Goal: Task Accomplishment & Management: Manage account settings

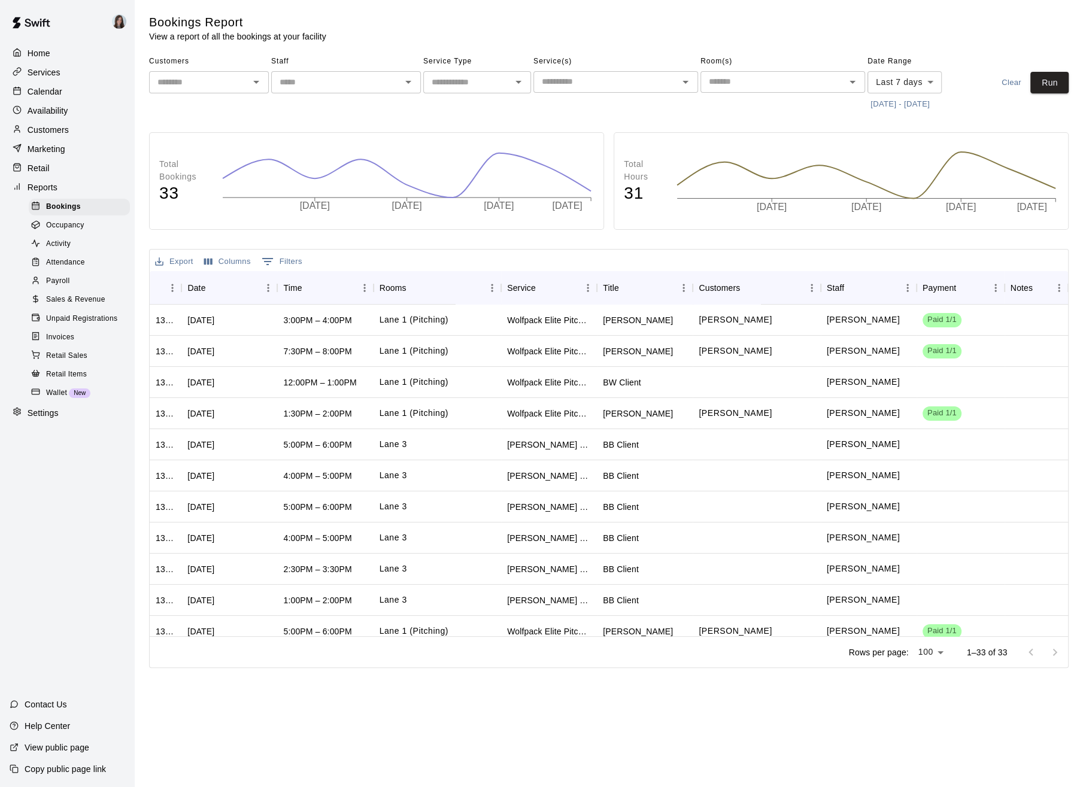
click at [53, 94] on p "Calendar" at bounding box center [45, 92] width 35 height 12
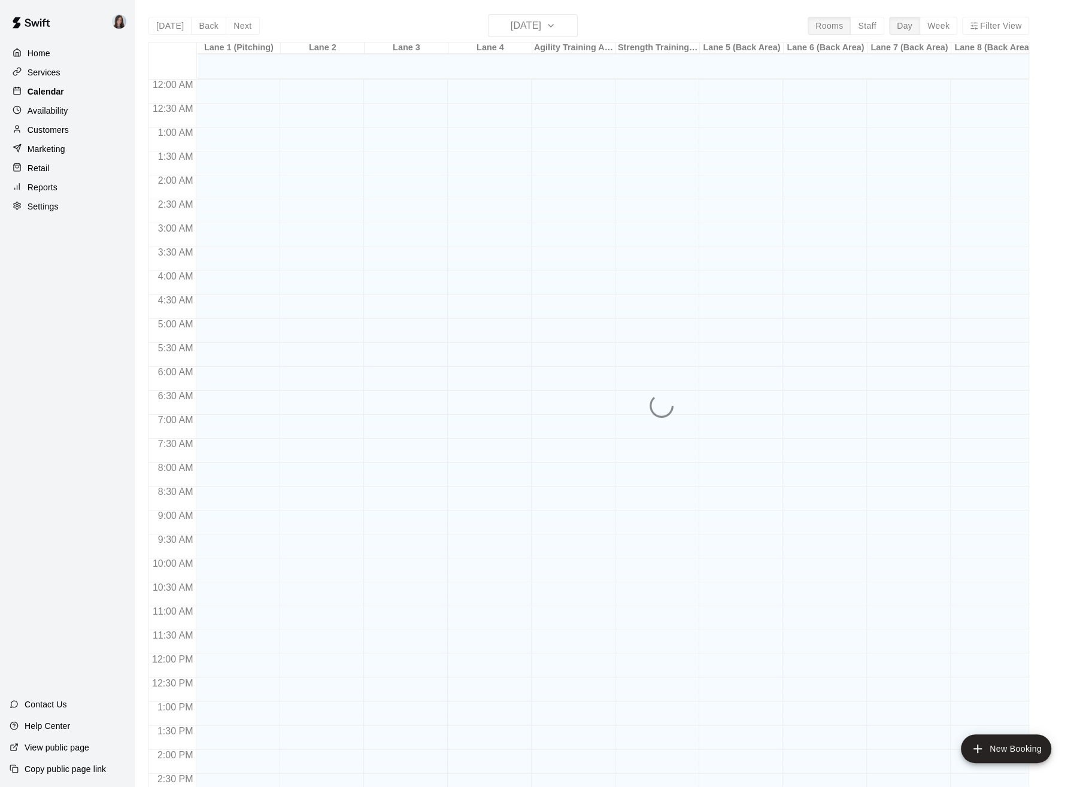
scroll to position [392, 0]
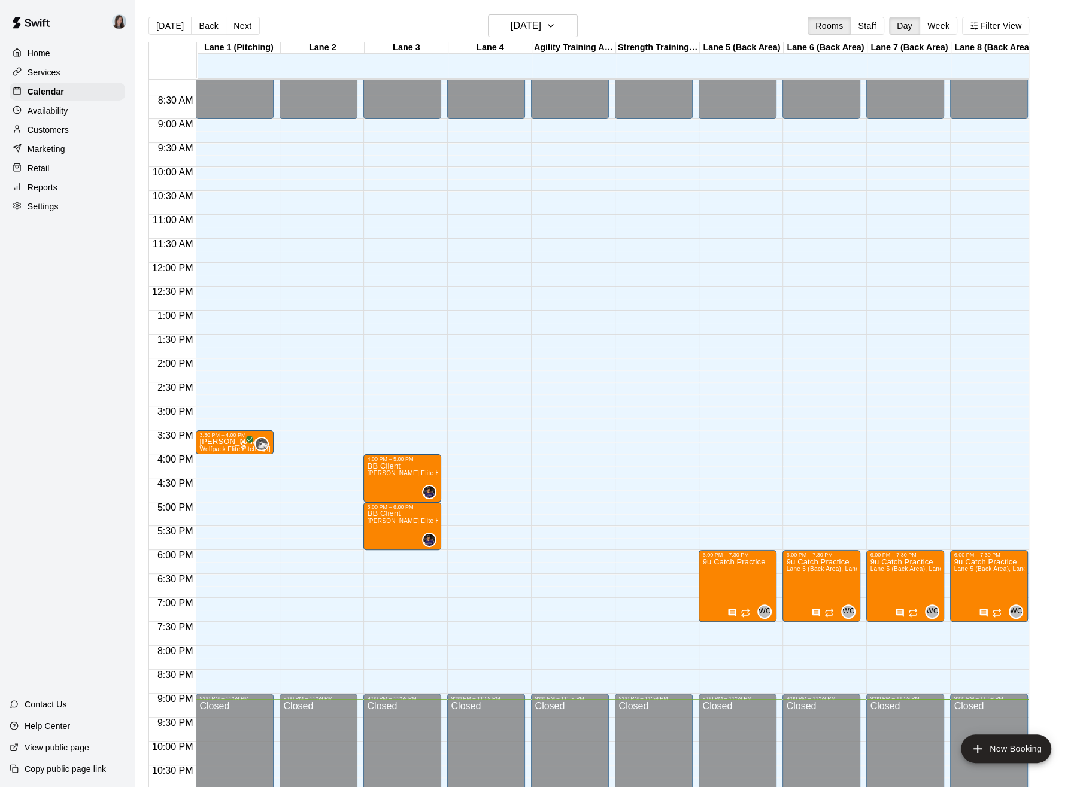
click at [938, 27] on button "Week" at bounding box center [939, 26] width 38 height 18
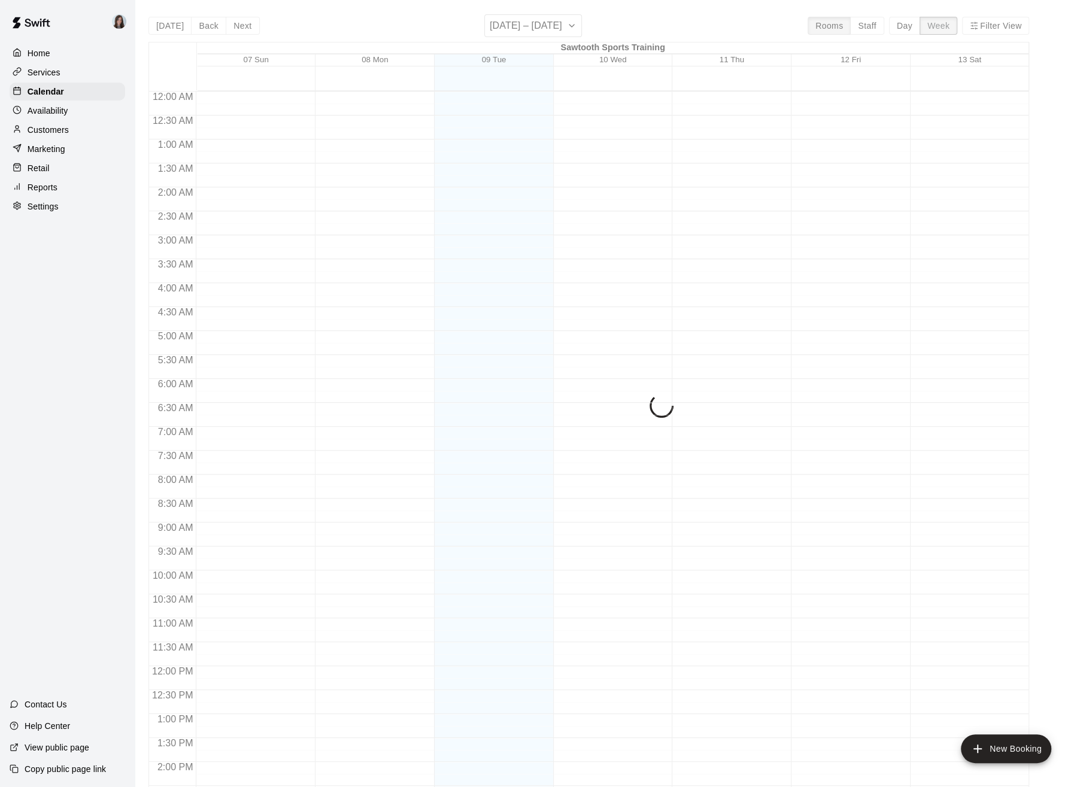
scroll to position [440, 0]
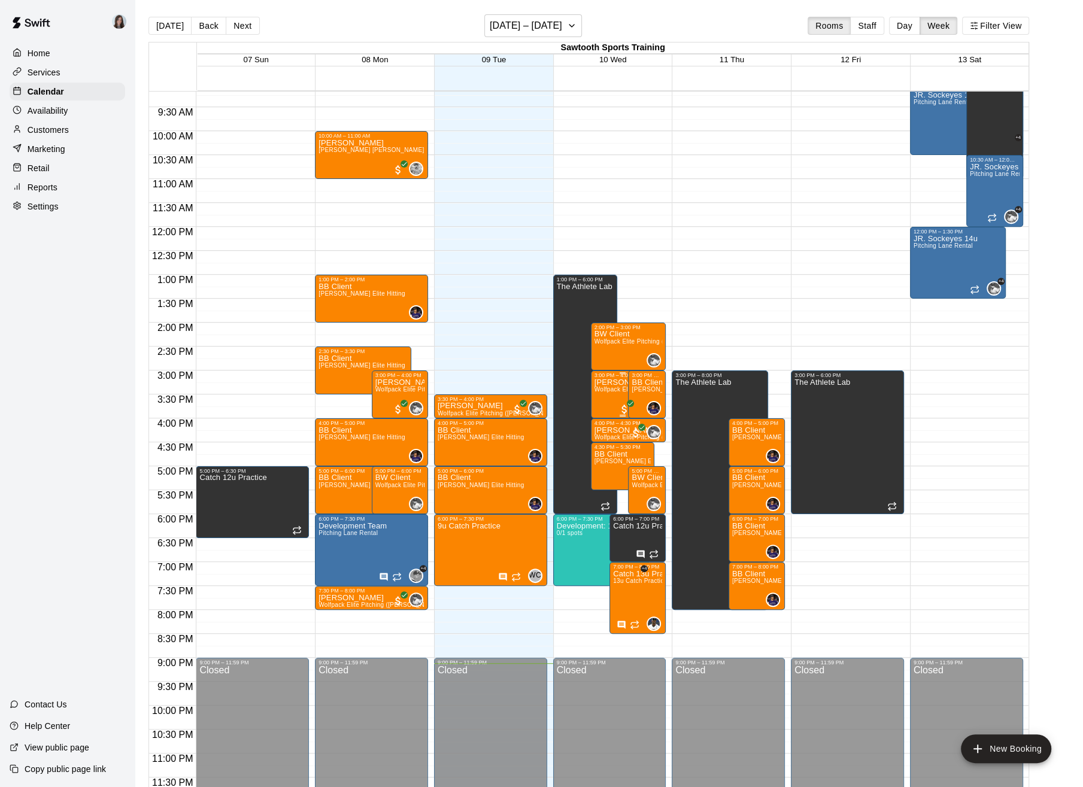
click at [604, 396] on div "[PERSON_NAME] [PERSON_NAME] Wolfpack Elite Pitching ([PERSON_NAME])" at bounding box center [623, 771] width 57 height 787
click at [610, 387] on icon "edit" at bounding box center [606, 390] width 11 height 11
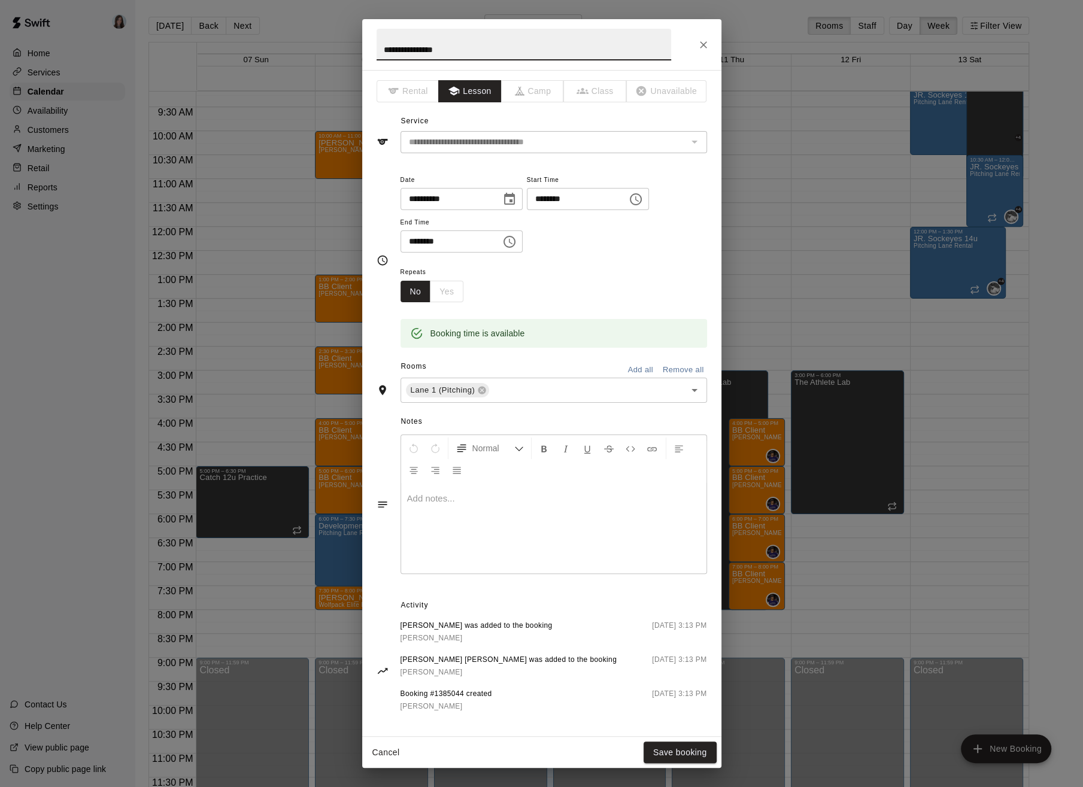
click at [387, 752] on button "Cancel" at bounding box center [386, 753] width 38 height 22
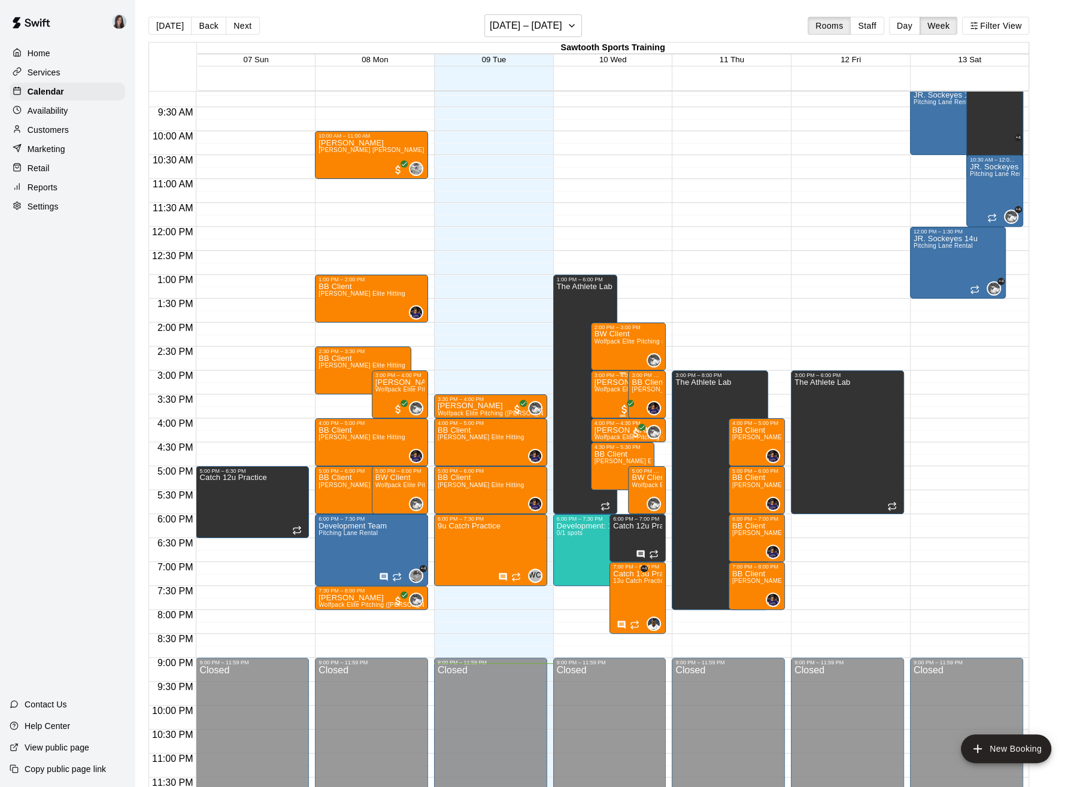
click at [607, 395] on div "[PERSON_NAME] [PERSON_NAME] Wolfpack Elite Pitching ([PERSON_NAME])" at bounding box center [623, 771] width 57 height 787
click at [605, 452] on icon "delete" at bounding box center [606, 447] width 8 height 11
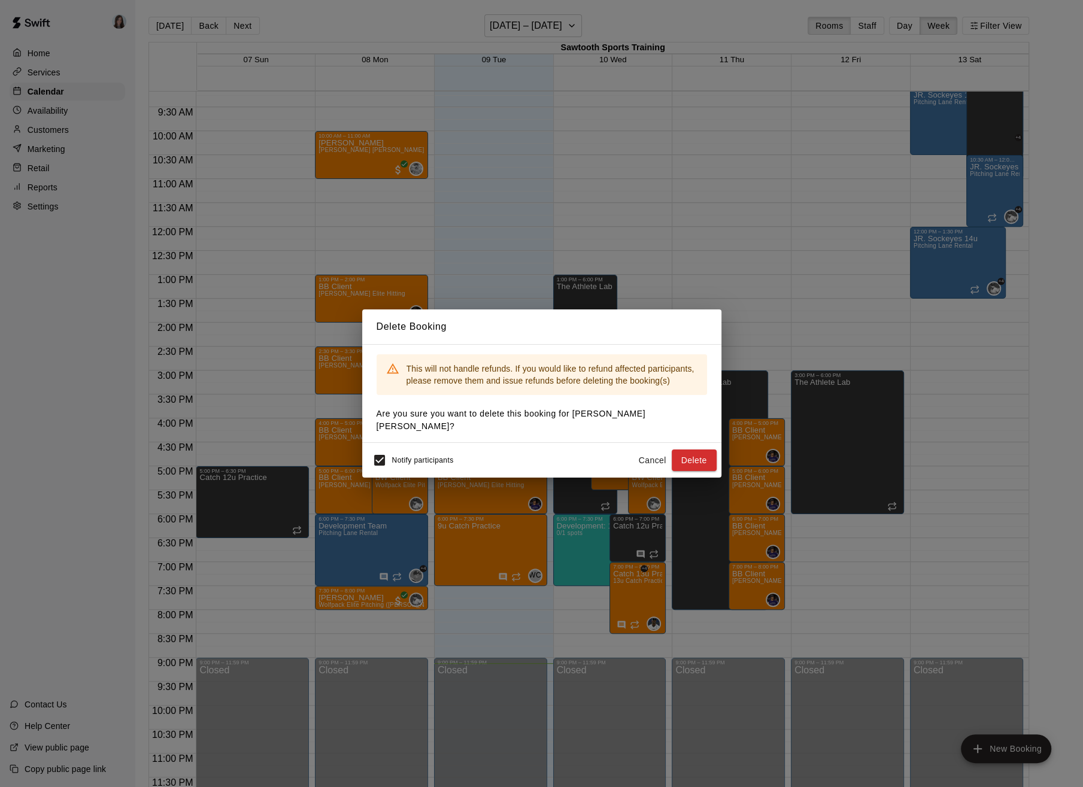
click at [646, 452] on button "Cancel" at bounding box center [653, 461] width 38 height 22
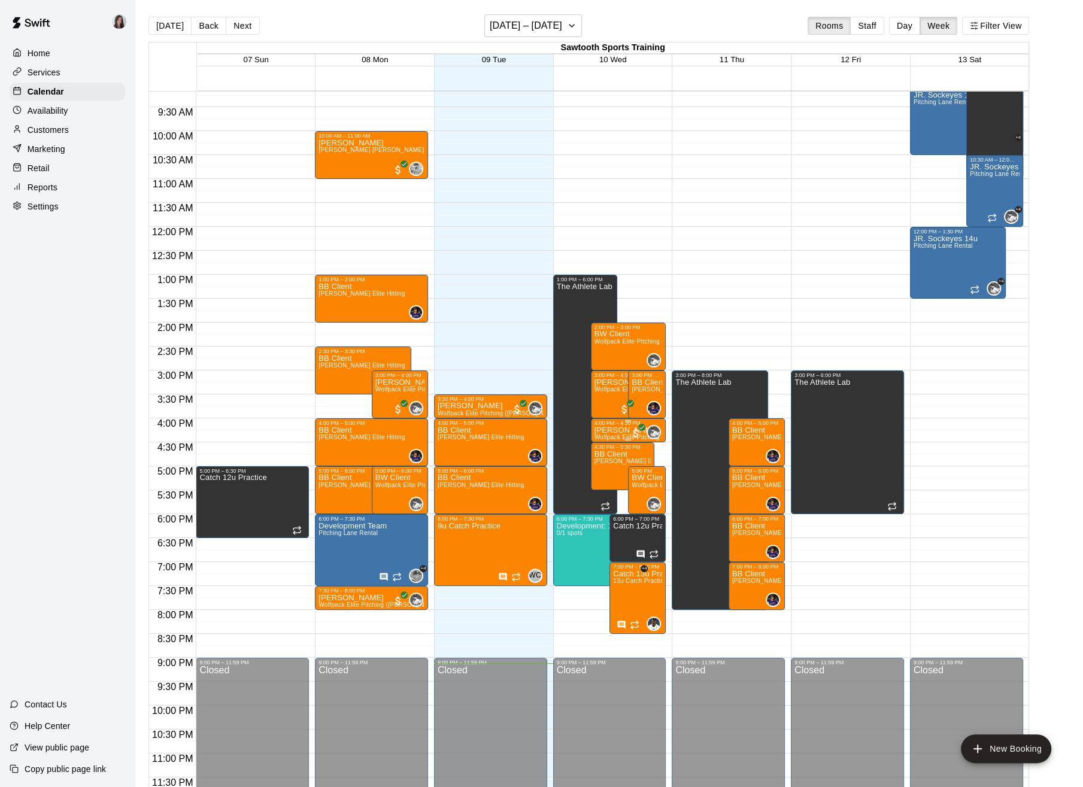
click at [604, 431] on p "[PERSON_NAME] [PERSON_NAME]" at bounding box center [629, 431] width 68 height 0
click at [602, 440] on icon "edit" at bounding box center [606, 442] width 14 height 14
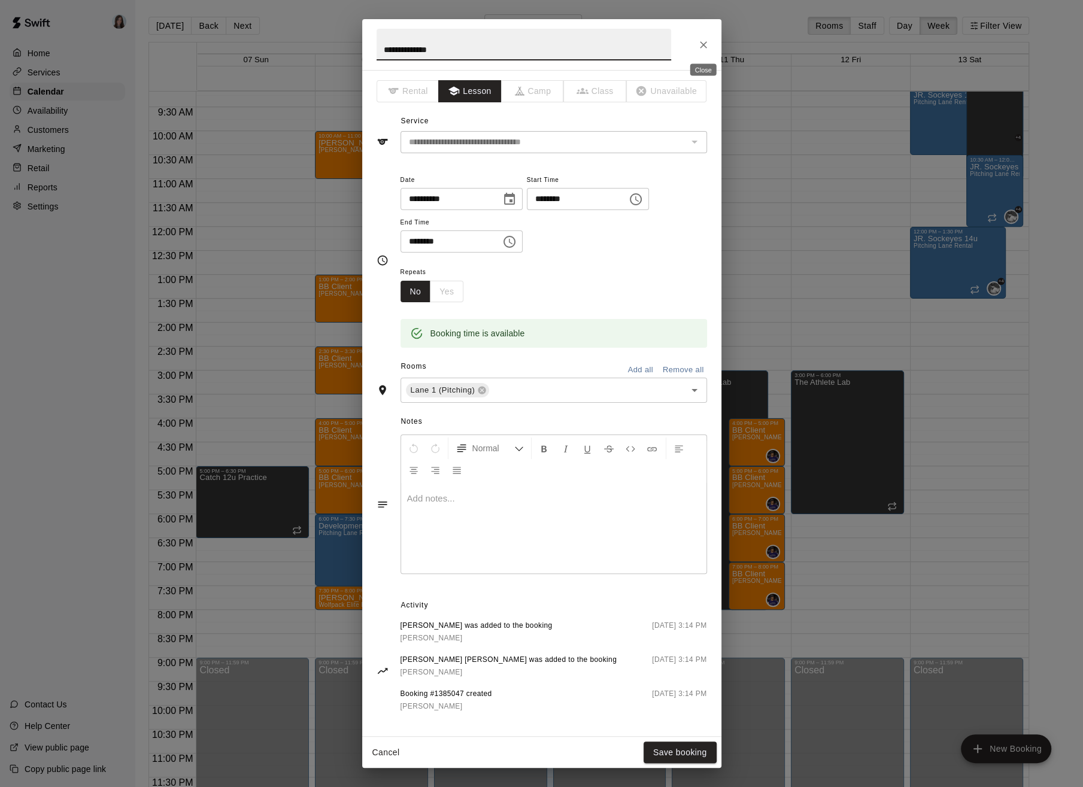
click at [706, 47] on icon "Close" at bounding box center [704, 45] width 12 height 12
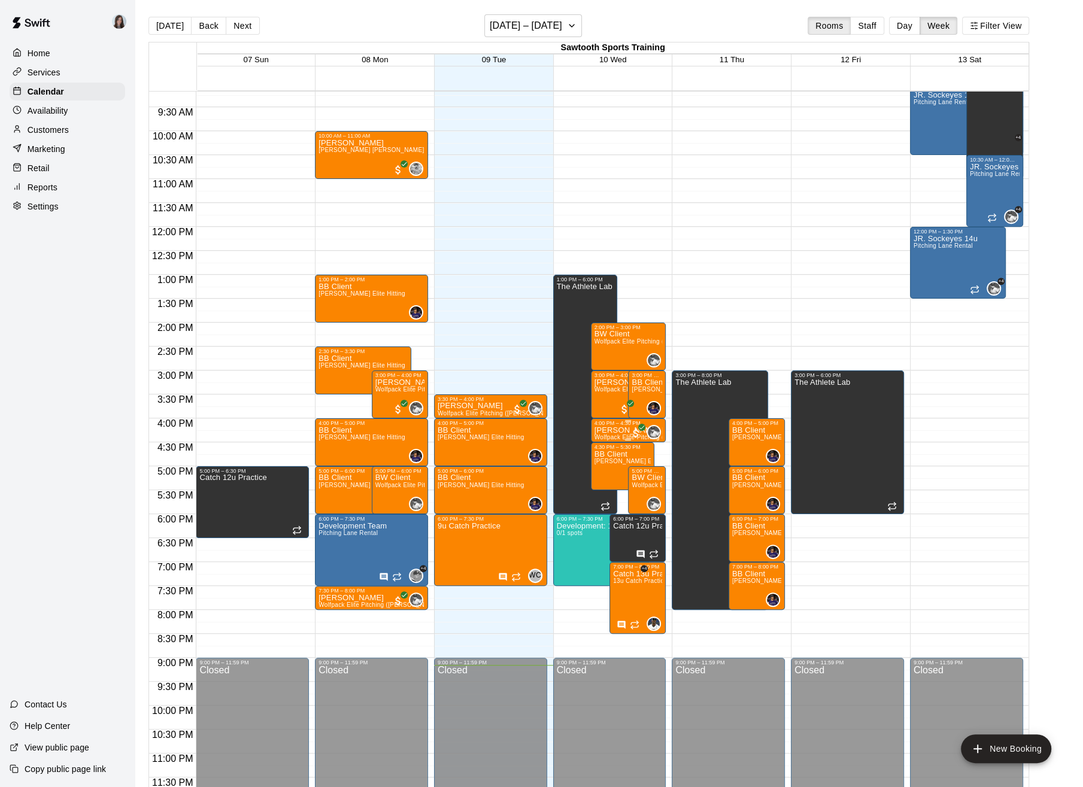
click at [608, 431] on p "[PERSON_NAME] [PERSON_NAME]" at bounding box center [629, 431] width 68 height 0
click at [716, 275] on div at bounding box center [541, 393] width 1083 height 787
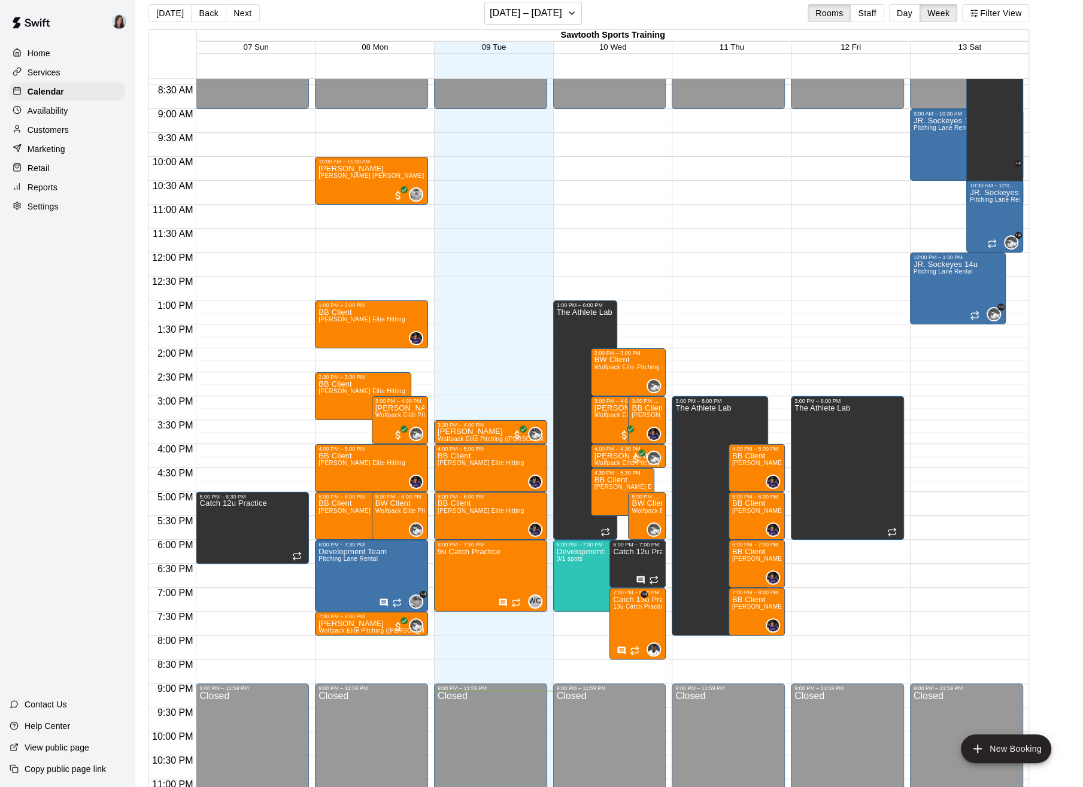
scroll to position [400, 0]
